Goal: Communication & Community: Answer question/provide support

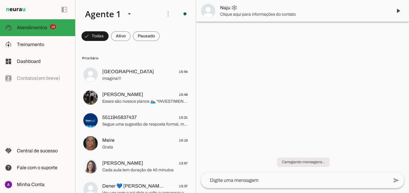
click at [136, 124] on span "Segue uma sugestão de resposta formal, mas acolhedora, para essa situação: --- …" at bounding box center [145, 124] width 86 height 6
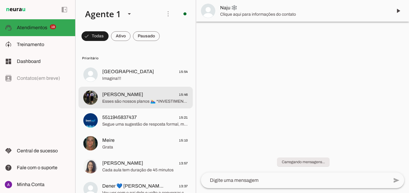
click at [171, 123] on span "Segue uma sugestão de resposta formal, mas acolhedora, para essa situação: --- …" at bounding box center [145, 124] width 86 height 6
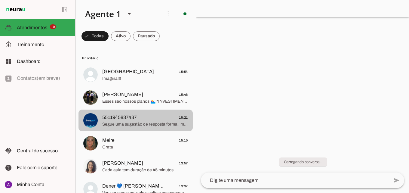
click at [139, 94] on span "Ana Caroline 15:46" at bounding box center [145, 95] width 86 height 8
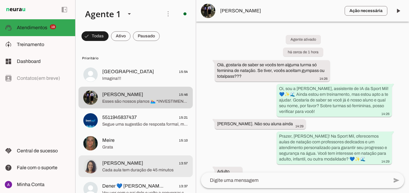
scroll to position [30, 0]
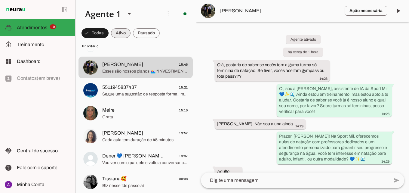
click at [109, 32] on span at bounding box center [95, 33] width 27 height 14
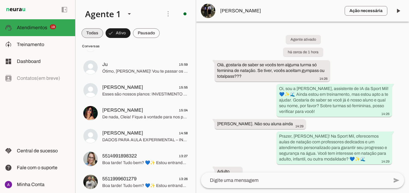
click at [100, 39] on span at bounding box center [93, 33] width 22 height 14
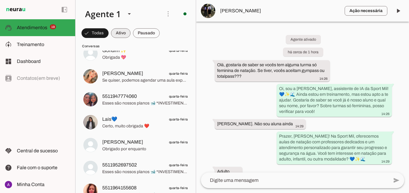
drag, startPoint x: 112, startPoint y: 32, endPoint x: 139, endPoint y: 35, distance: 27.8
click at [109, 33] on span at bounding box center [95, 33] width 27 height 14
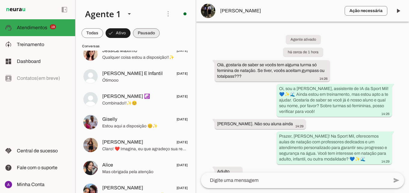
click at [103, 31] on span at bounding box center [93, 33] width 22 height 14
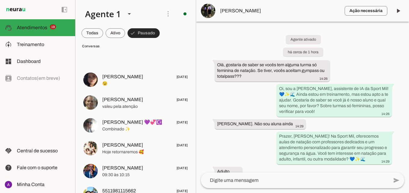
scroll to position [2386, 0]
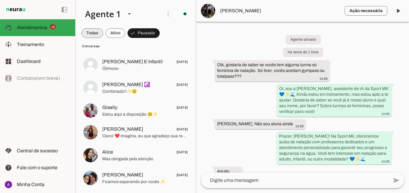
click at [98, 34] on span at bounding box center [93, 33] width 22 height 14
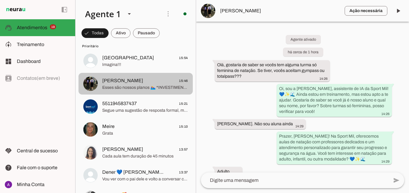
scroll to position [0, 0]
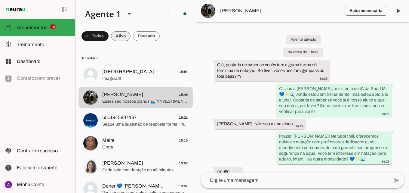
click at [109, 34] on span at bounding box center [95, 36] width 27 height 14
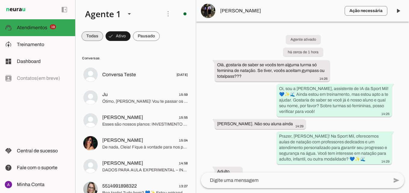
click at [100, 31] on span at bounding box center [93, 36] width 22 height 14
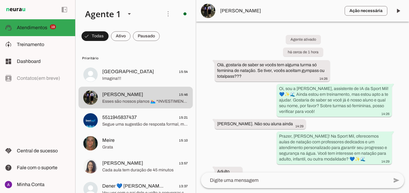
click at [109, 36] on span at bounding box center [95, 36] width 27 height 14
click at [152, 94] on span "5511965074337 17:52" at bounding box center [145, 95] width 86 height 8
click at [399, 14] on span at bounding box center [398, 11] width 14 height 14
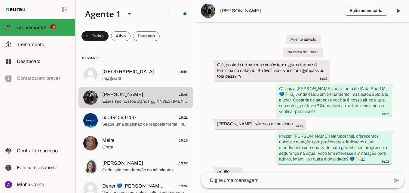
click at [397, 12] on span at bounding box center [398, 11] width 14 height 14
